Goal: Transaction & Acquisition: Purchase product/service

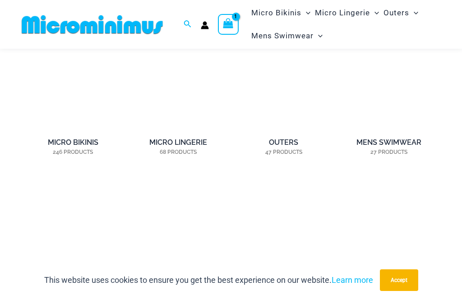
scroll to position [567, 0]
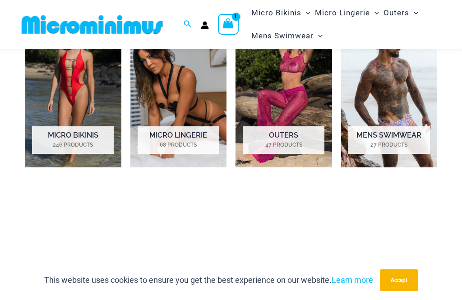
click at [389, 141] on mark "27 Products" at bounding box center [389, 145] width 82 height 8
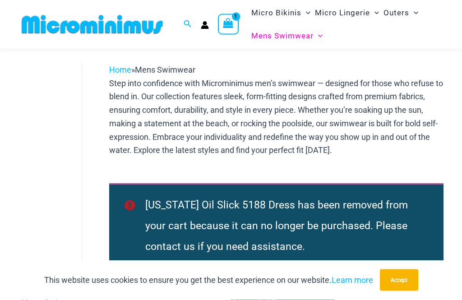
scroll to position [42, 0]
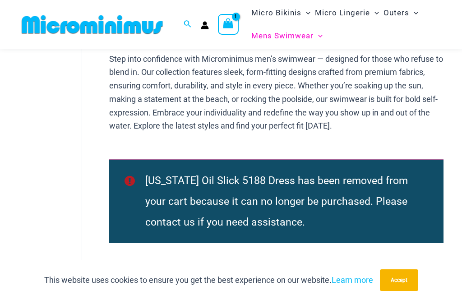
click at [232, 25] on icon "View Shopping Cart, 1 items" at bounding box center [228, 23] width 10 height 10
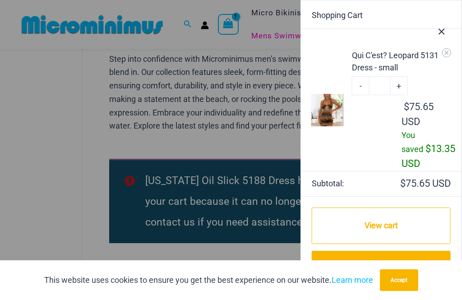
click at [234, 51] on div at bounding box center [231, 150] width 462 height 300
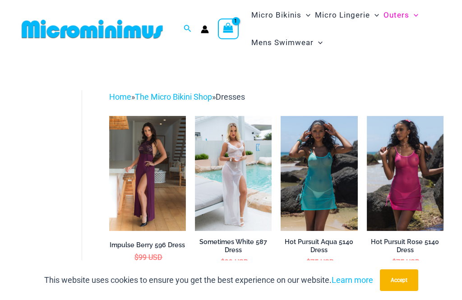
click at [389, 11] on span "Outers" at bounding box center [396, 15] width 26 height 23
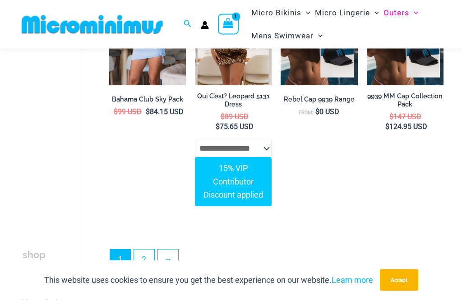
scroll to position [2049, 0]
click at [145, 249] on link "2" at bounding box center [144, 259] width 20 height 20
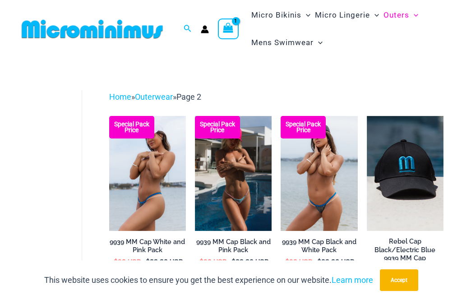
click at [127, 30] on img at bounding box center [92, 29] width 148 height 20
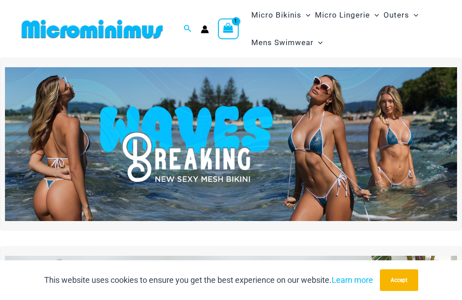
click at [249, 129] on img at bounding box center [231, 144] width 452 height 154
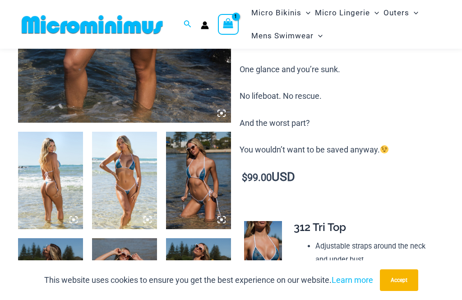
scroll to position [258, 0]
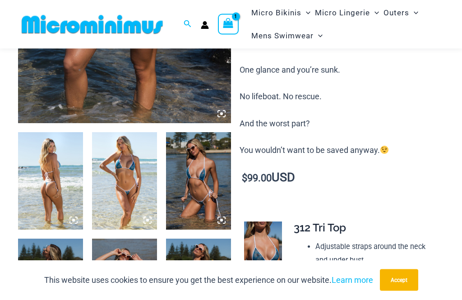
click at [133, 166] on img at bounding box center [124, 181] width 65 height 97
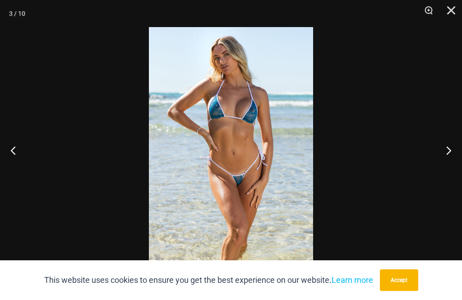
click at [450, 9] on button "Close" at bounding box center [447, 13] width 23 height 27
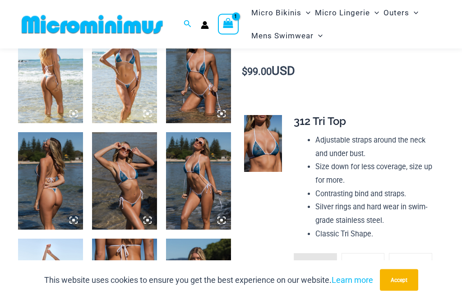
scroll to position [365, 0]
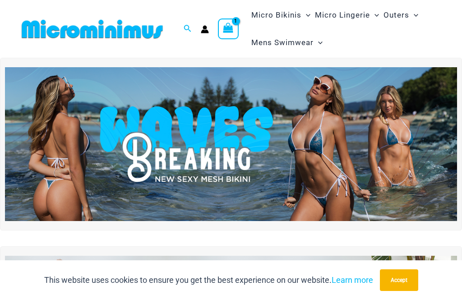
click at [288, 20] on span "Micro Bikinis" at bounding box center [276, 15] width 50 height 23
click at [272, 18] on span "Micro Bikinis" at bounding box center [276, 15] width 50 height 23
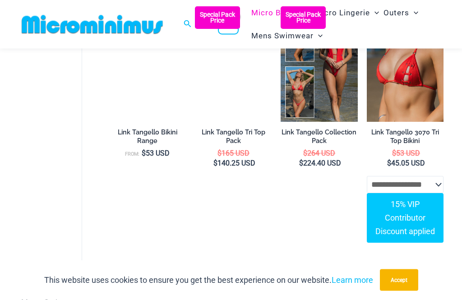
scroll to position [858, 0]
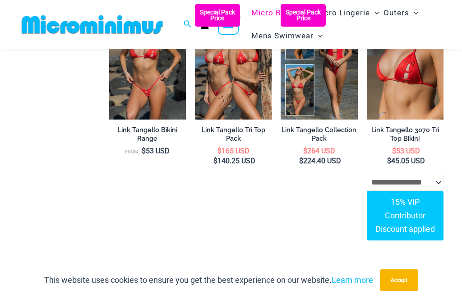
click at [281, 193] on li "Special Pack Price Link Tangello Collection Pack $ 264 USD $ 224.40 USD" at bounding box center [318, 129] width 77 height 250
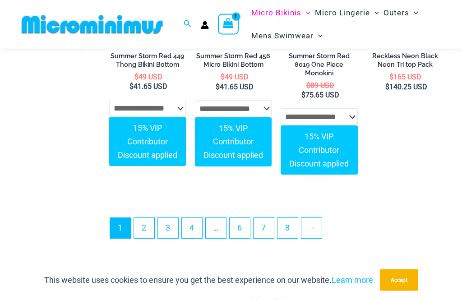
scroll to position [2302, 0]
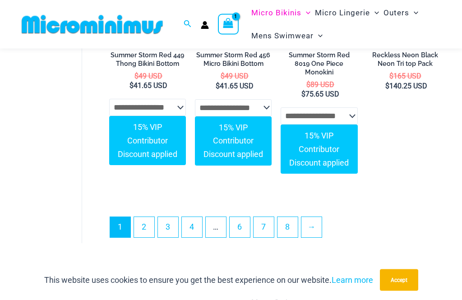
click at [147, 217] on link "2" at bounding box center [144, 227] width 20 height 20
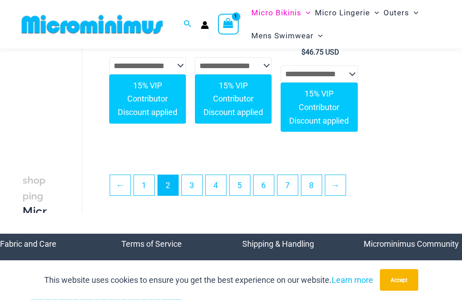
scroll to position [2138, 0]
click at [194, 175] on link "3" at bounding box center [192, 185] width 20 height 20
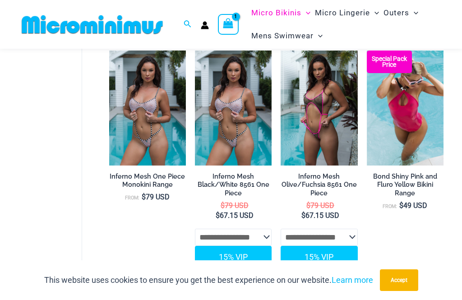
scroll to position [730, 0]
